Goal: Task Accomplishment & Management: Use online tool/utility

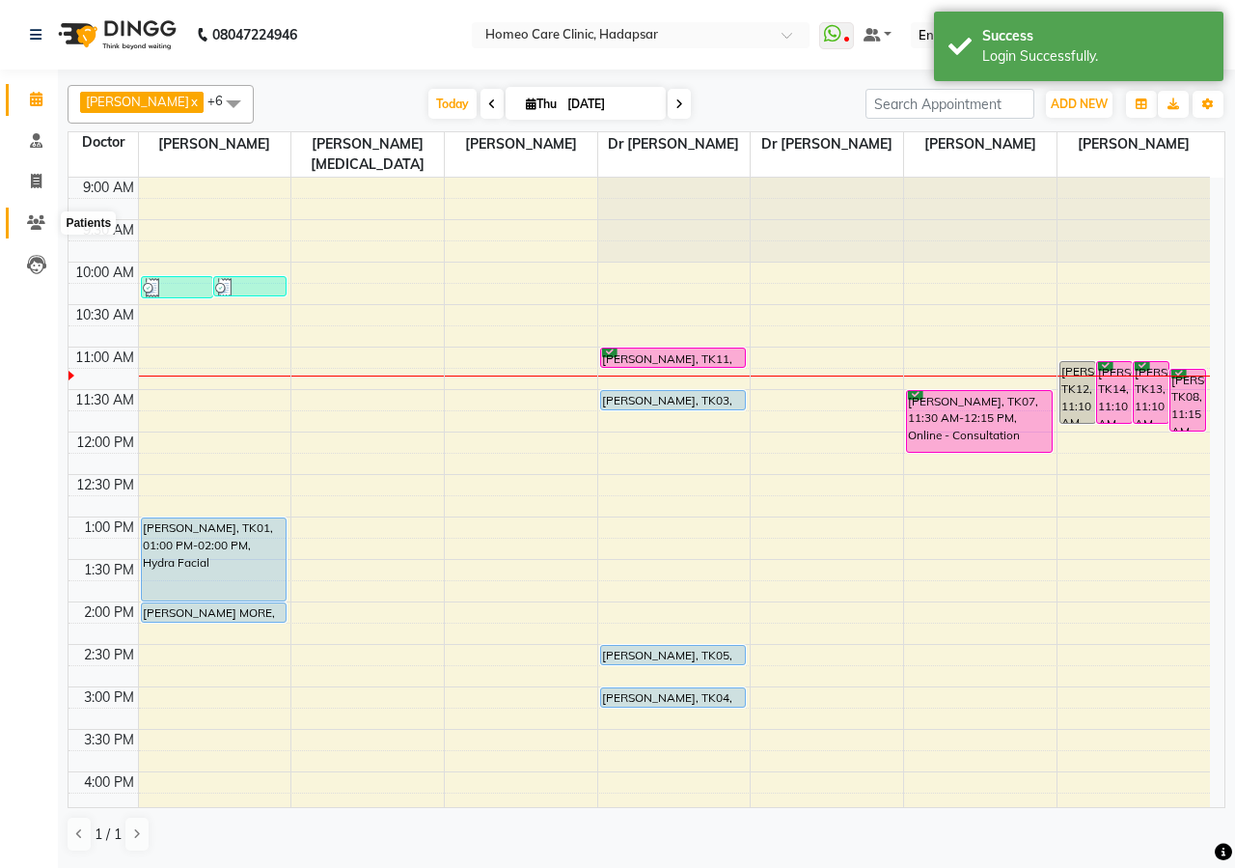
click at [23, 218] on span at bounding box center [36, 223] width 34 height 22
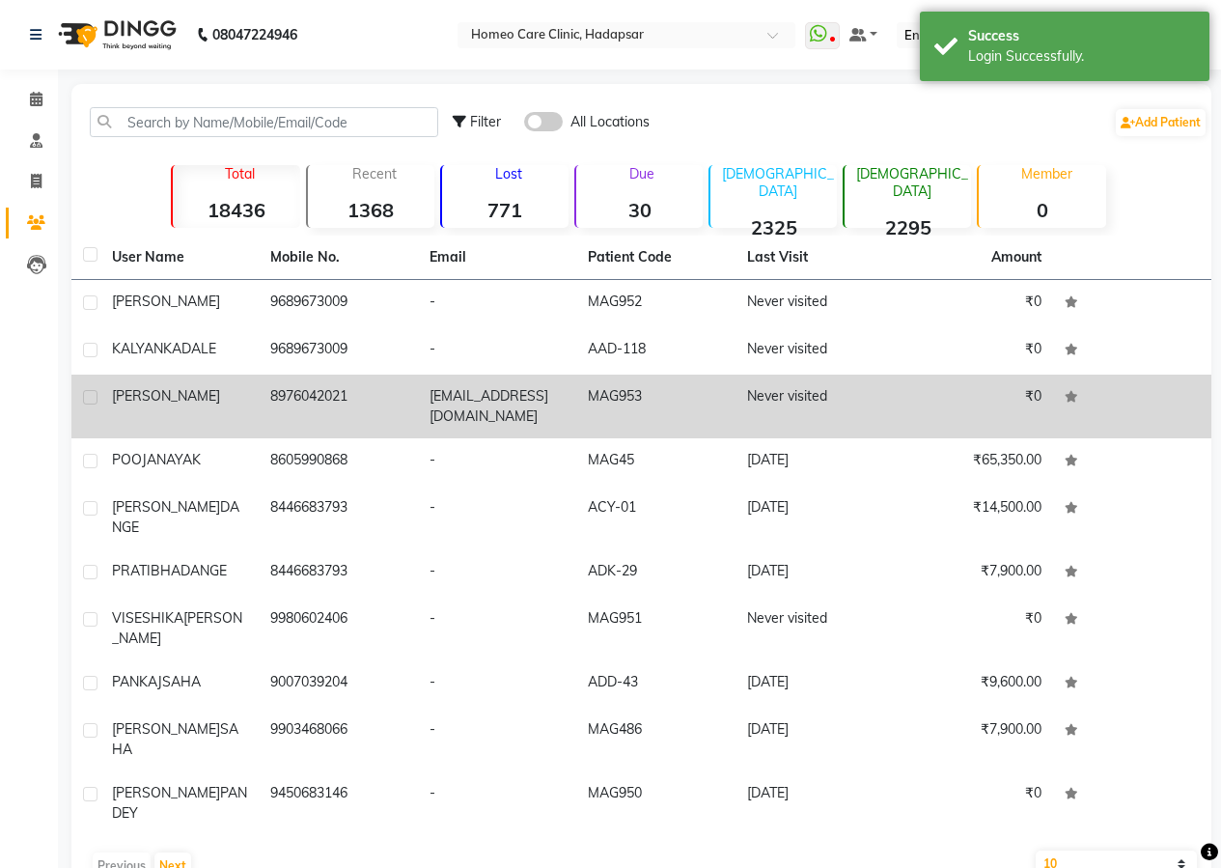
click at [323, 396] on td "8976042021" at bounding box center [338, 406] width 158 height 64
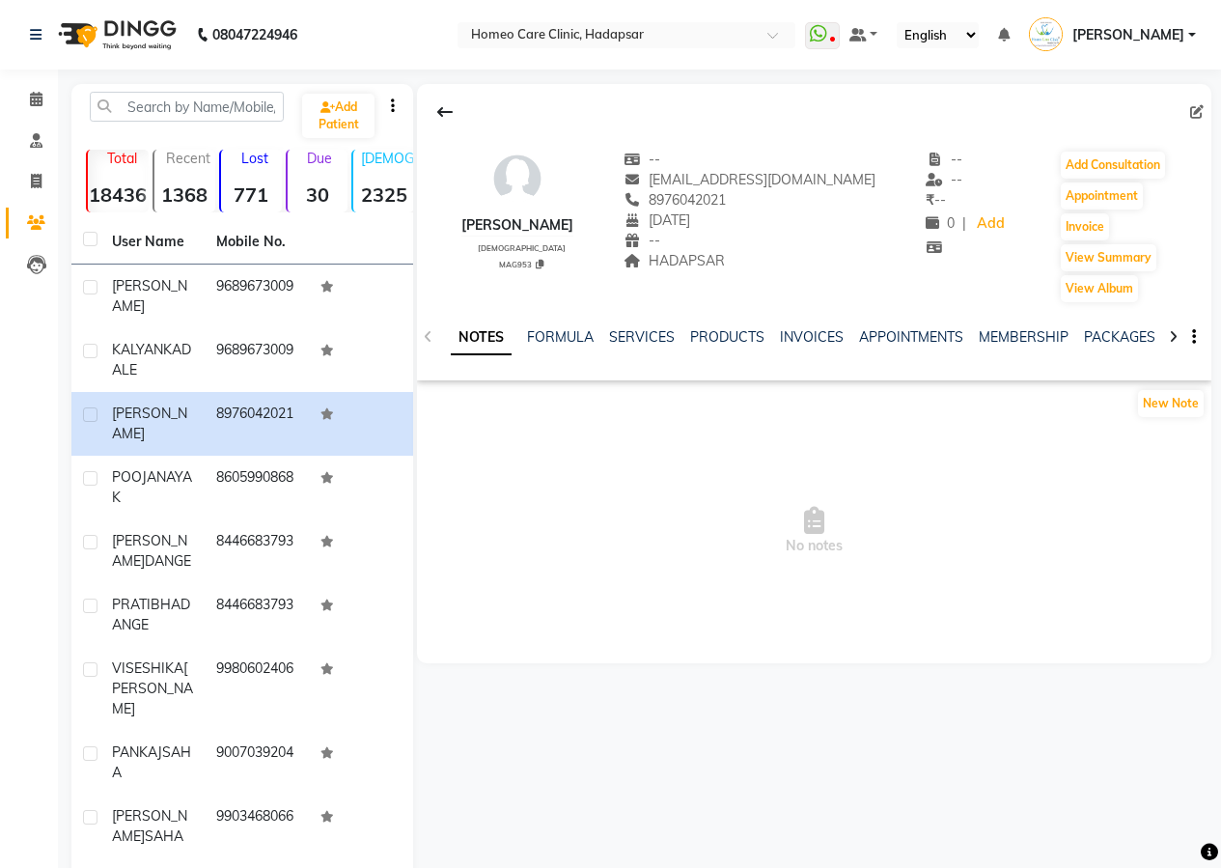
click at [1176, 338] on icon at bounding box center [1173, 337] width 9 height 14
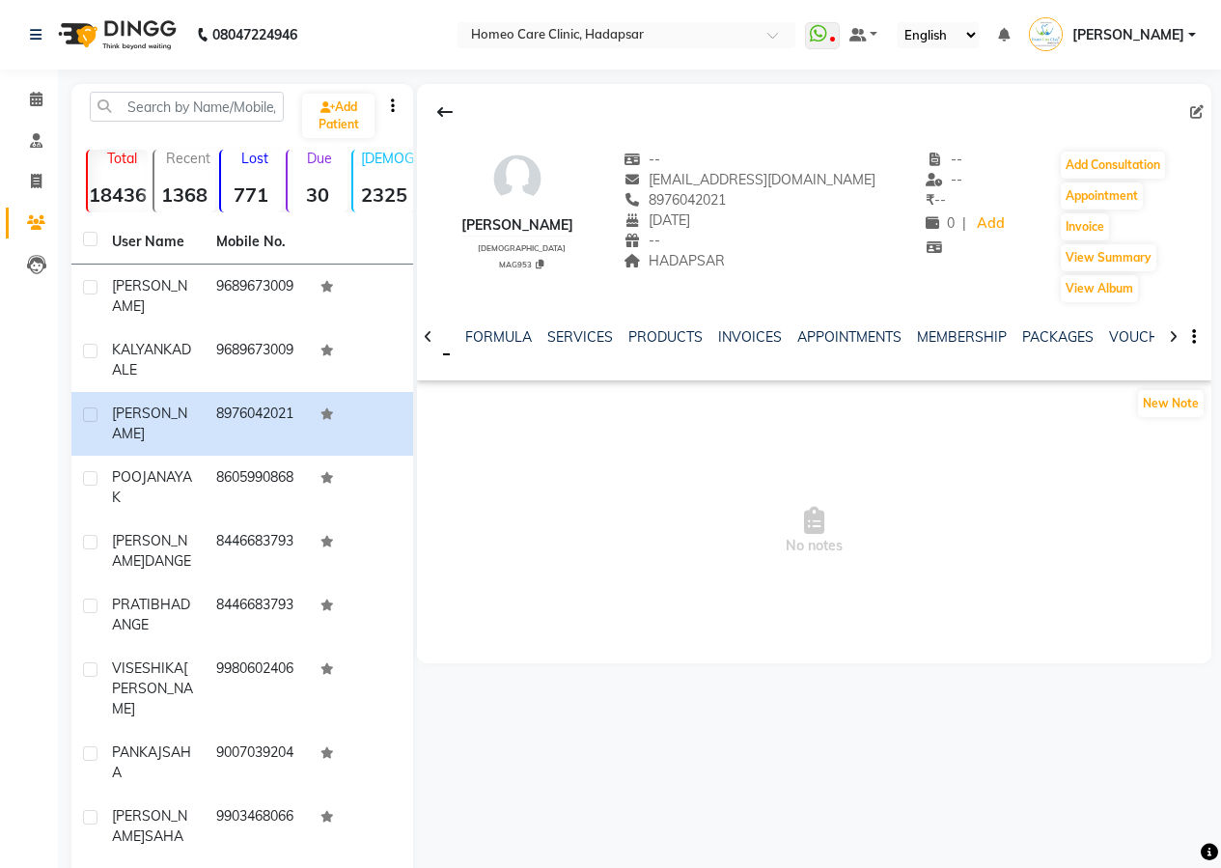
click at [1176, 338] on icon at bounding box center [1173, 337] width 9 height 14
click at [1176, 339] on icon at bounding box center [1173, 337] width 9 height 14
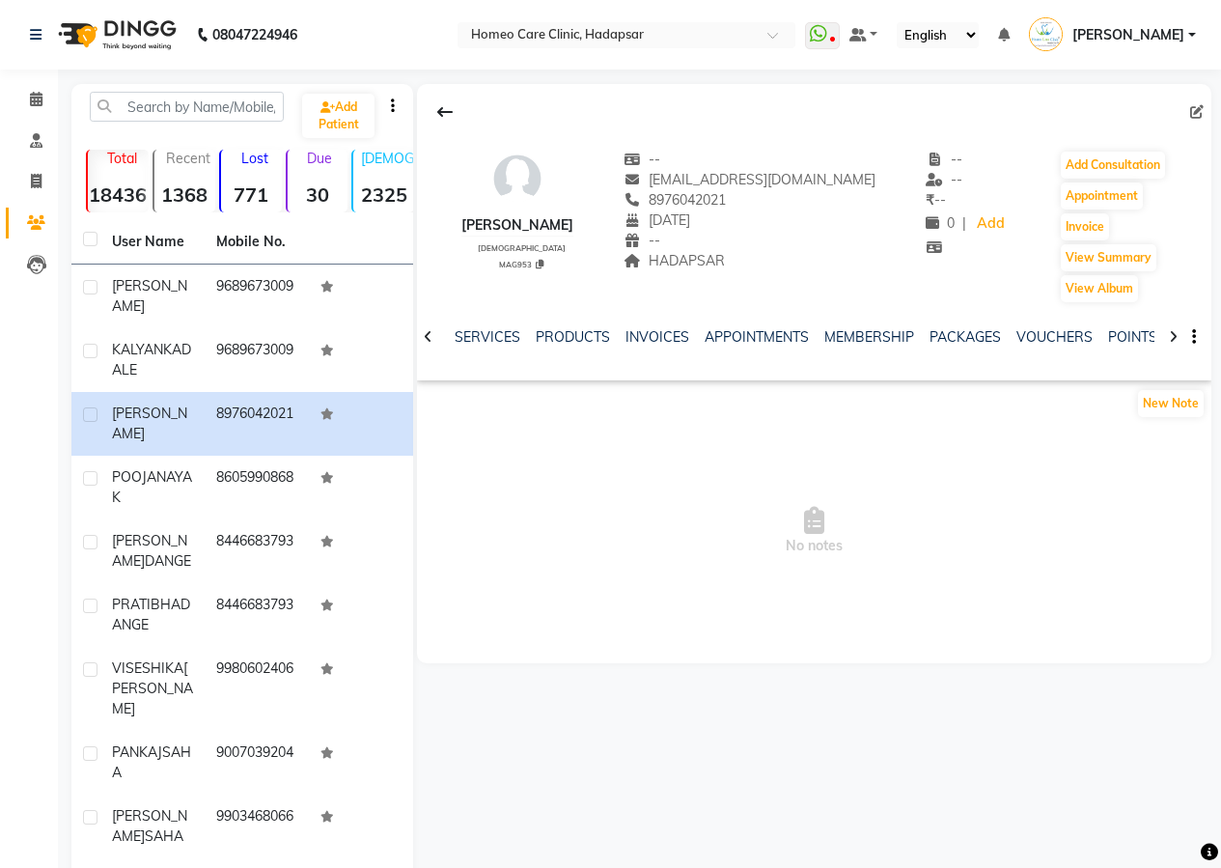
click at [1176, 339] on icon at bounding box center [1173, 337] width 9 height 14
click at [1177, 339] on icon at bounding box center [1173, 337] width 9 height 14
click at [1119, 335] on link "FORMS" at bounding box center [1135, 336] width 48 height 17
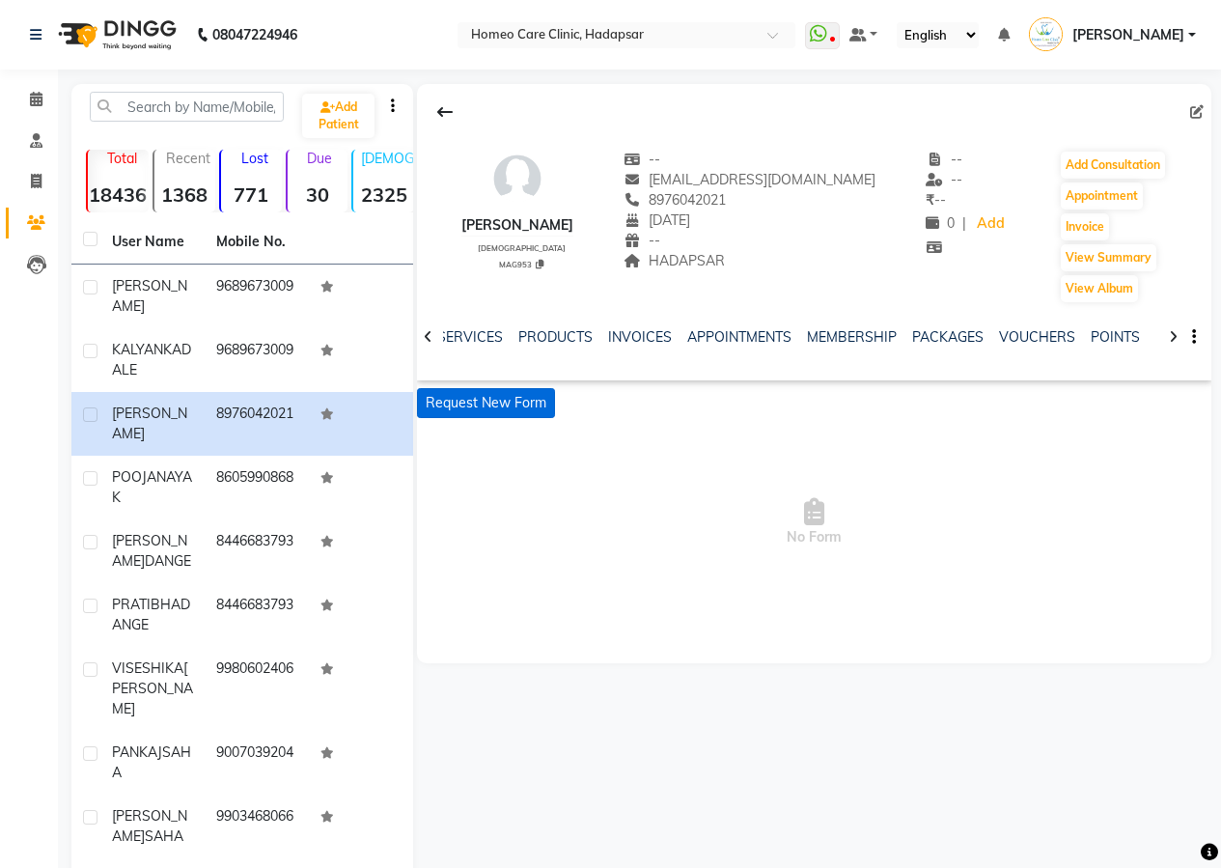
click at [527, 407] on button "Request New Form" at bounding box center [486, 403] width 138 height 30
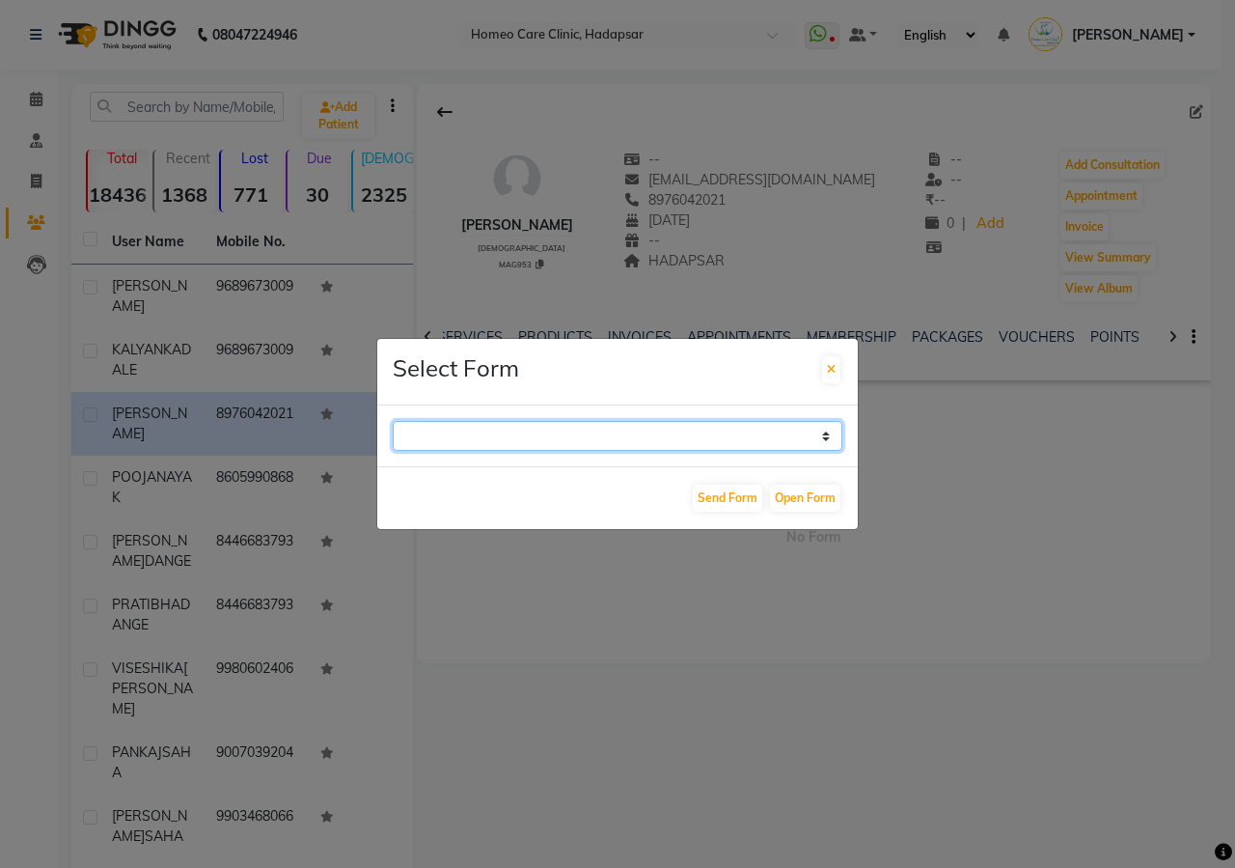
click at [812, 429] on select "Case Taking Form" at bounding box center [618, 436] width 450 height 30
select select "196"
click at [393, 421] on select "Case Taking Form" at bounding box center [618, 436] width 450 height 30
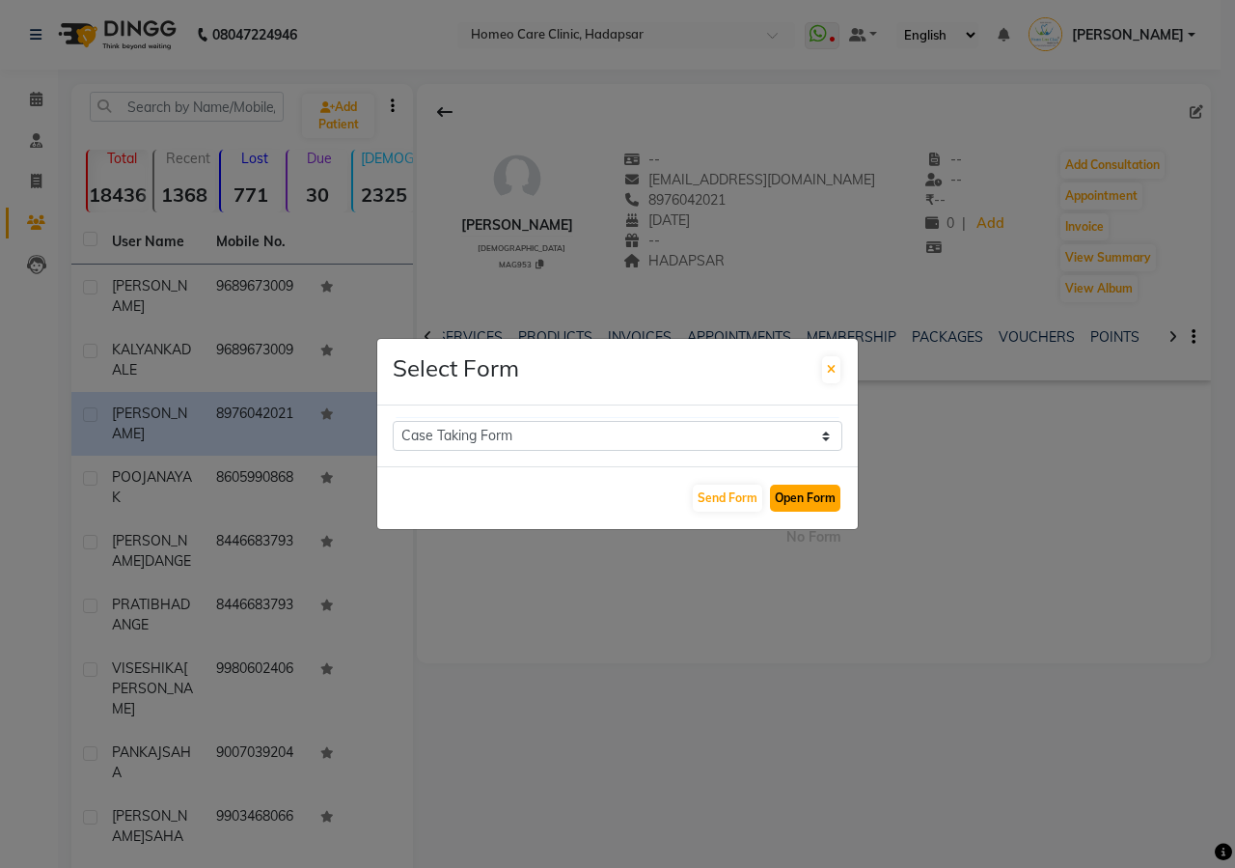
click at [802, 503] on button "Open Form" at bounding box center [805, 498] width 70 height 27
